Goal: Obtain resource: Download file/media

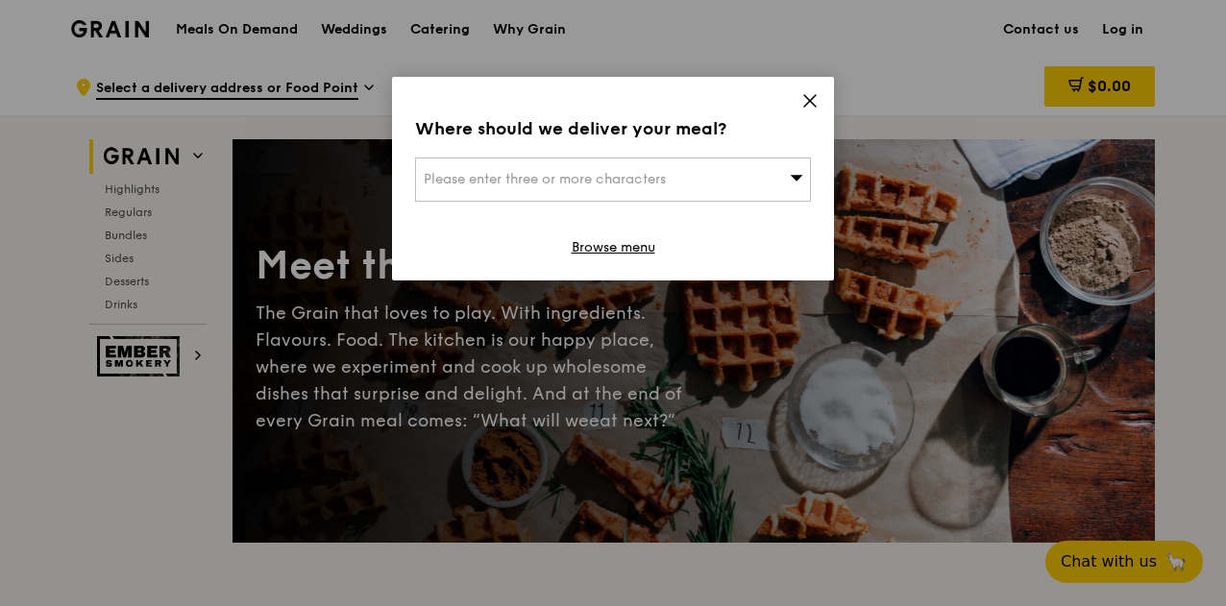
click at [750, 185] on div "Please enter three or more characters" at bounding box center [613, 180] width 396 height 44
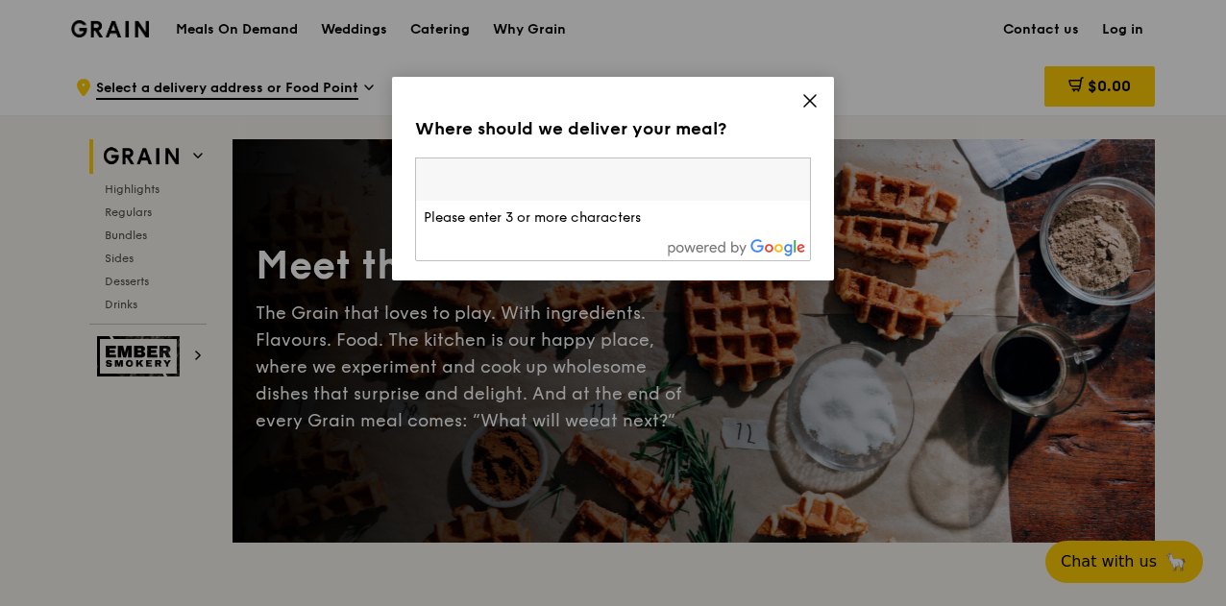
click at [807, 108] on icon at bounding box center [809, 100] width 17 height 17
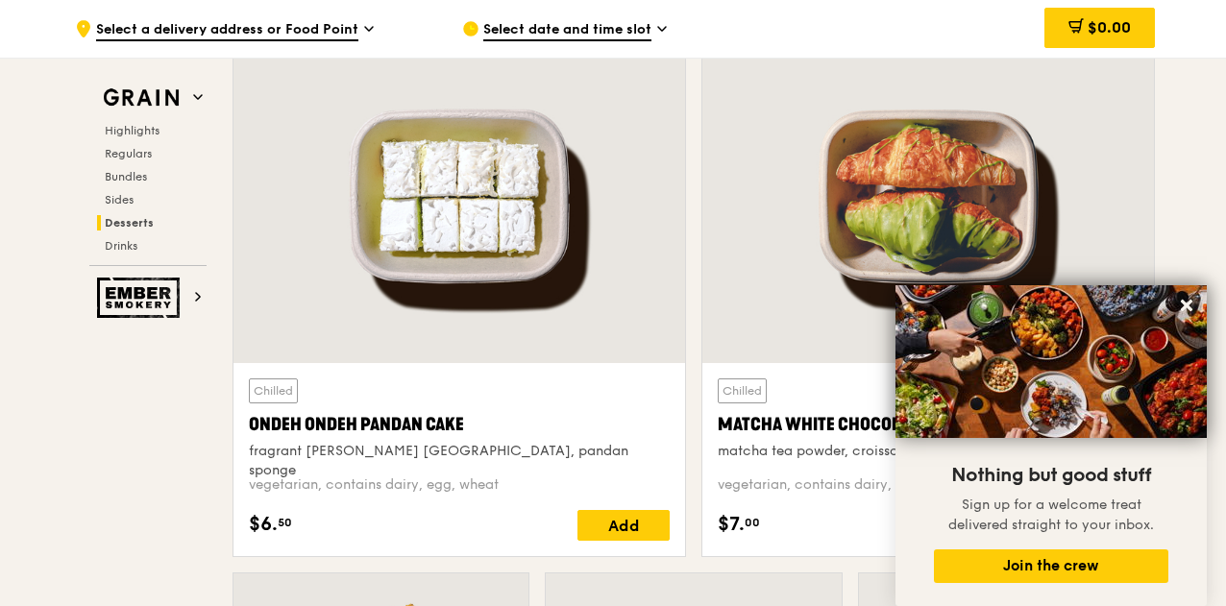
scroll to position [5476, 0]
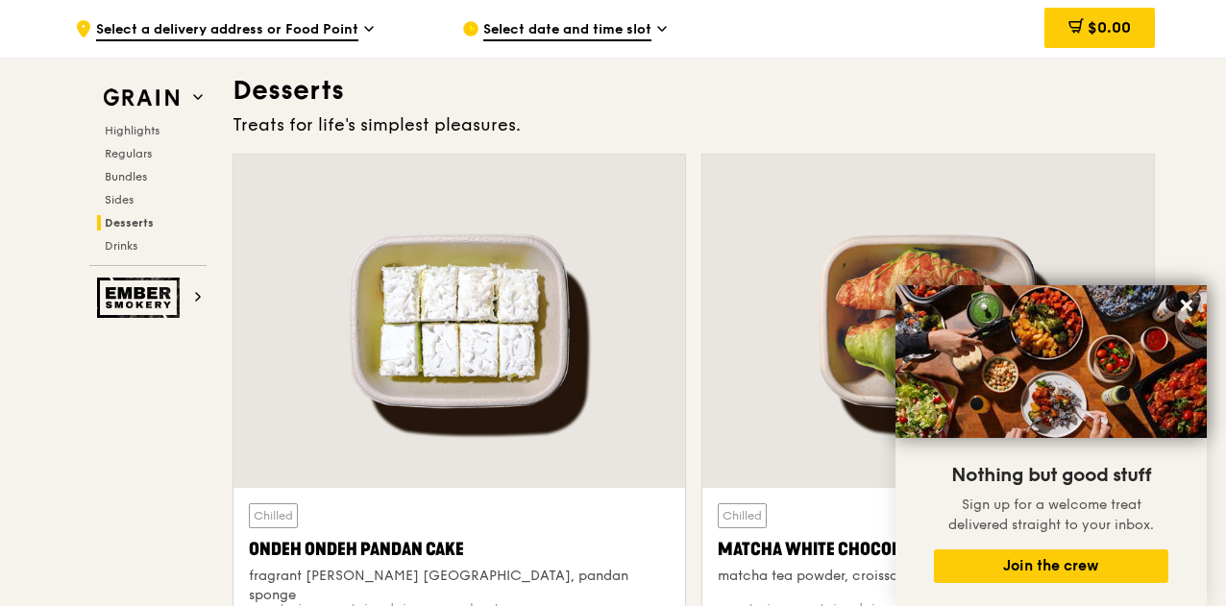
click at [1190, 304] on icon at bounding box center [1187, 306] width 12 height 12
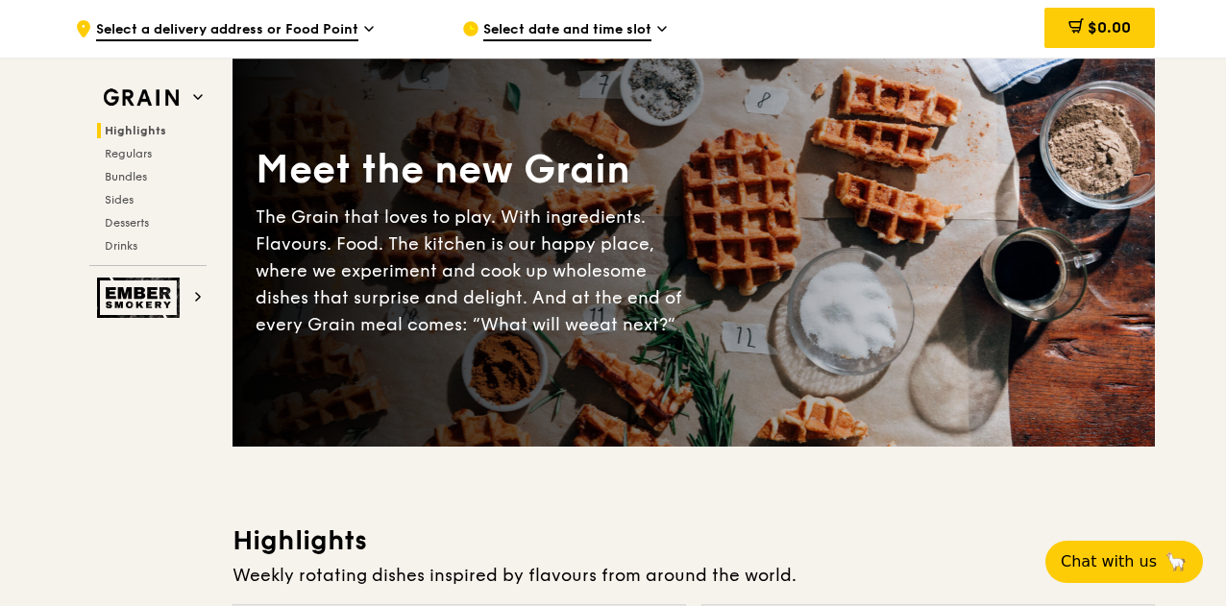
scroll to position [0, 0]
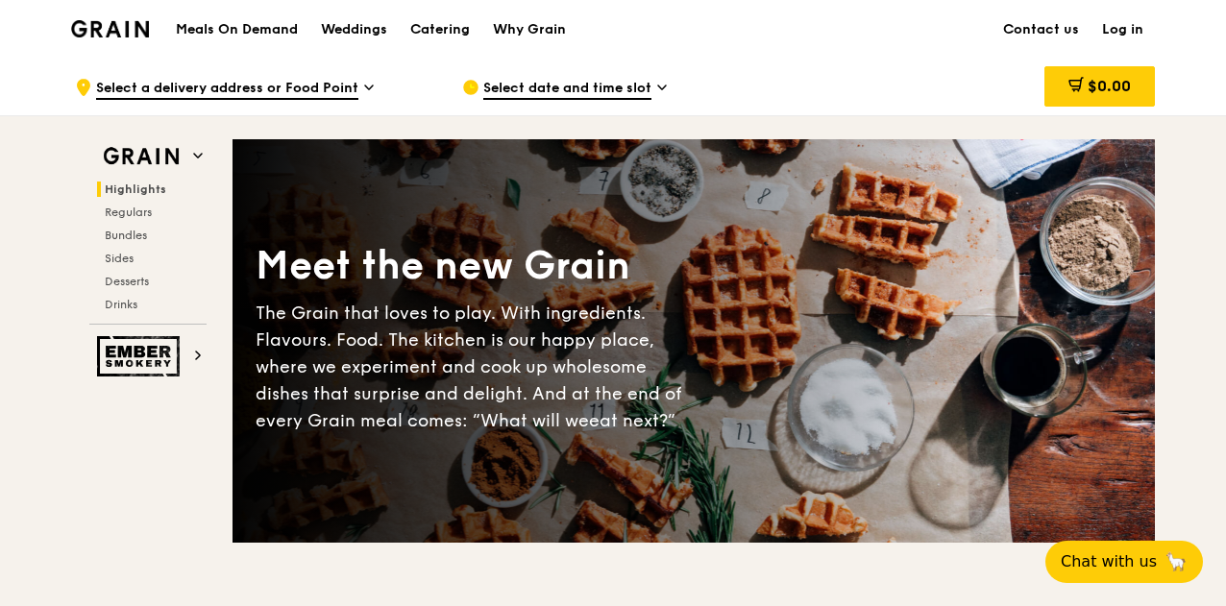
click at [267, 21] on h1 "Meals On Demand" at bounding box center [237, 29] width 122 height 19
click at [456, 28] on div "Catering" at bounding box center [440, 30] width 60 height 58
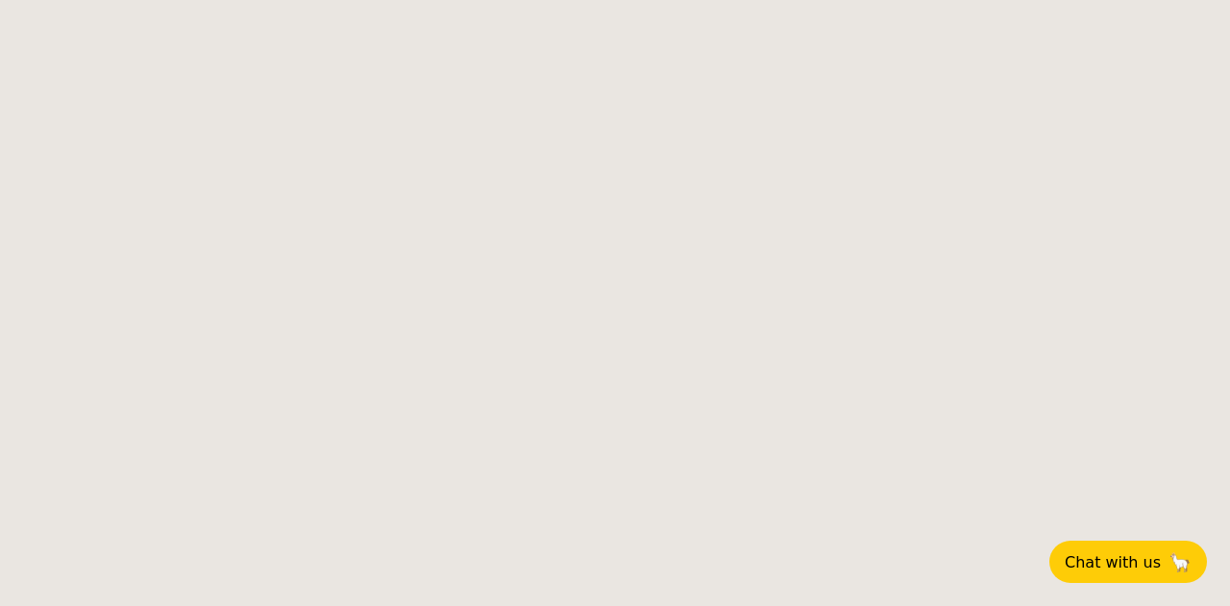
select select
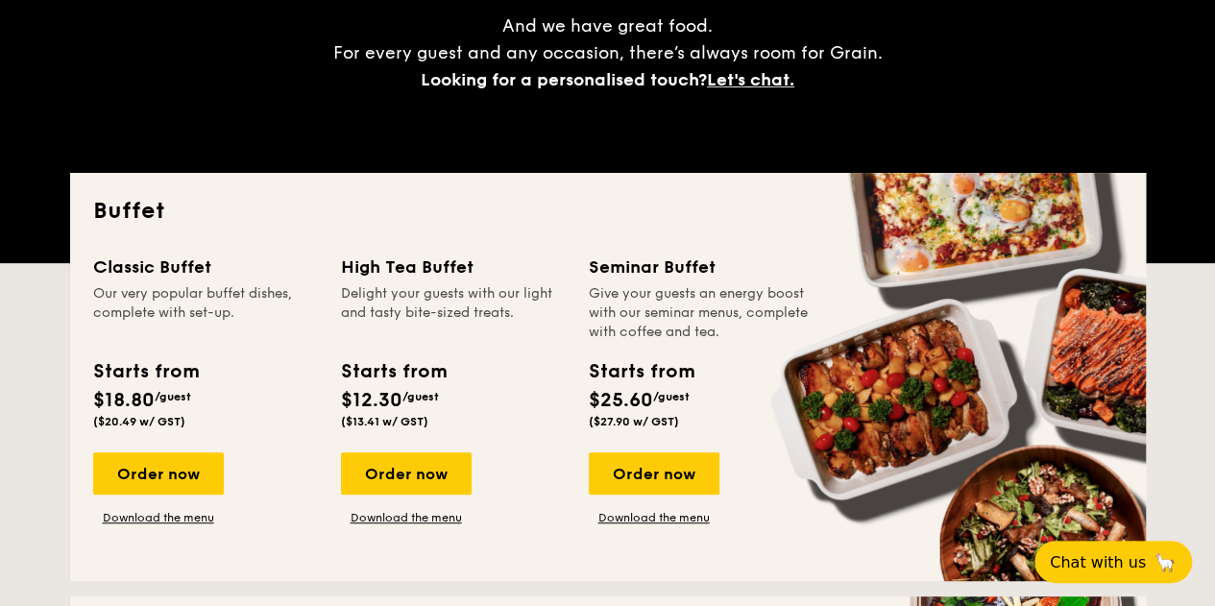
scroll to position [480, 0]
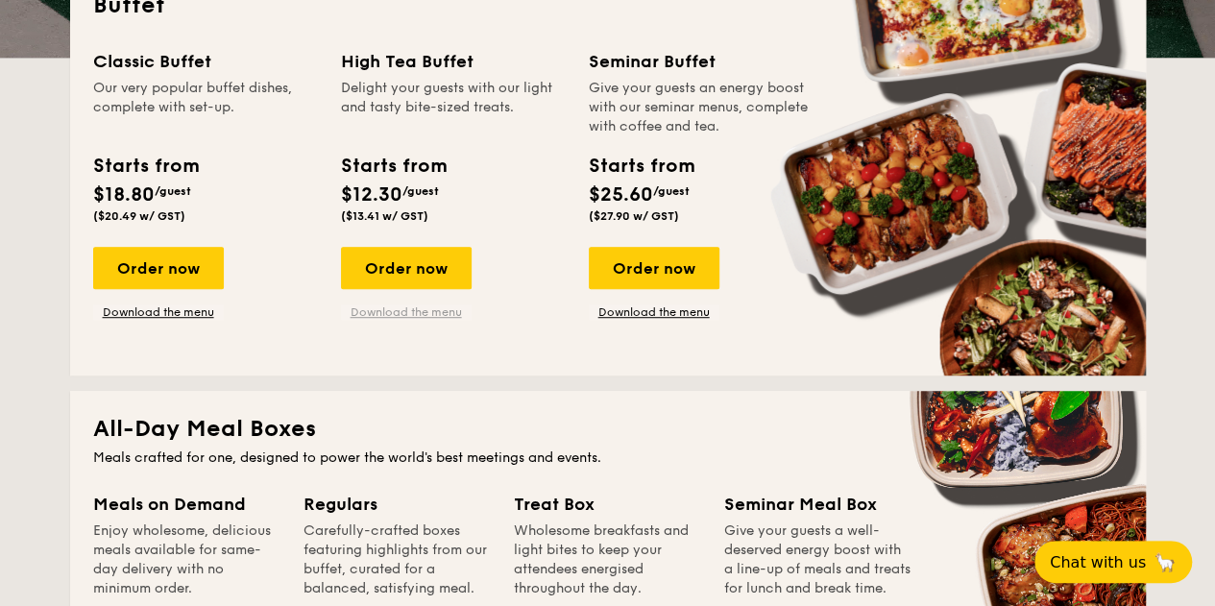
click at [442, 315] on link "Download the menu" at bounding box center [406, 312] width 131 height 15
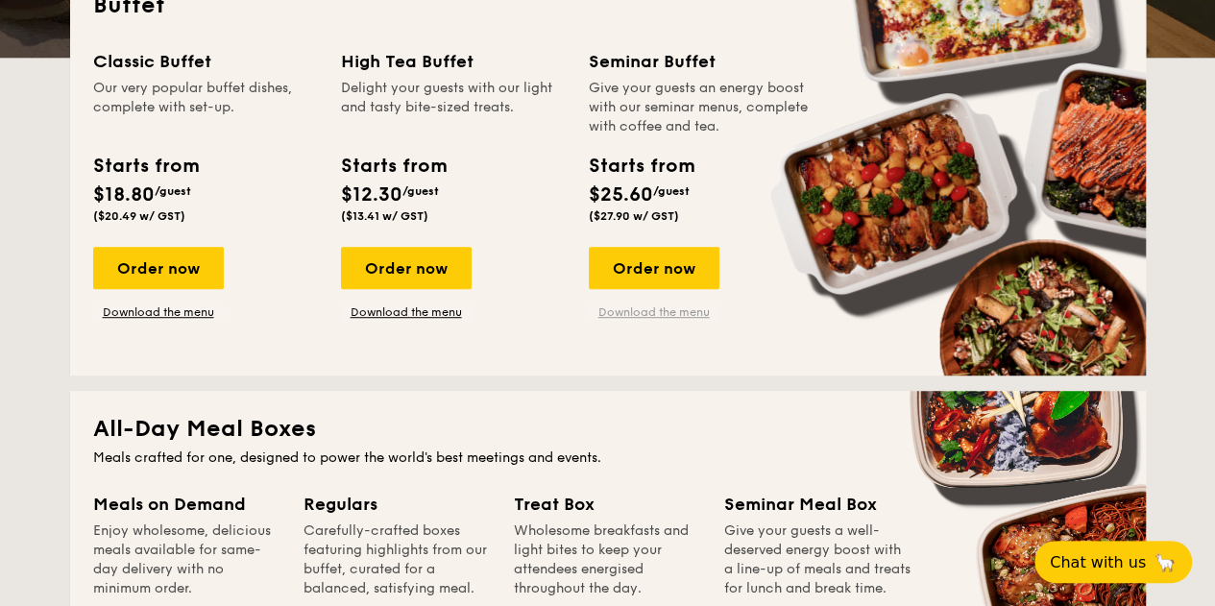
click at [680, 317] on link "Download the menu" at bounding box center [654, 312] width 131 height 15
